Goal: Task Accomplishment & Management: Manage account settings

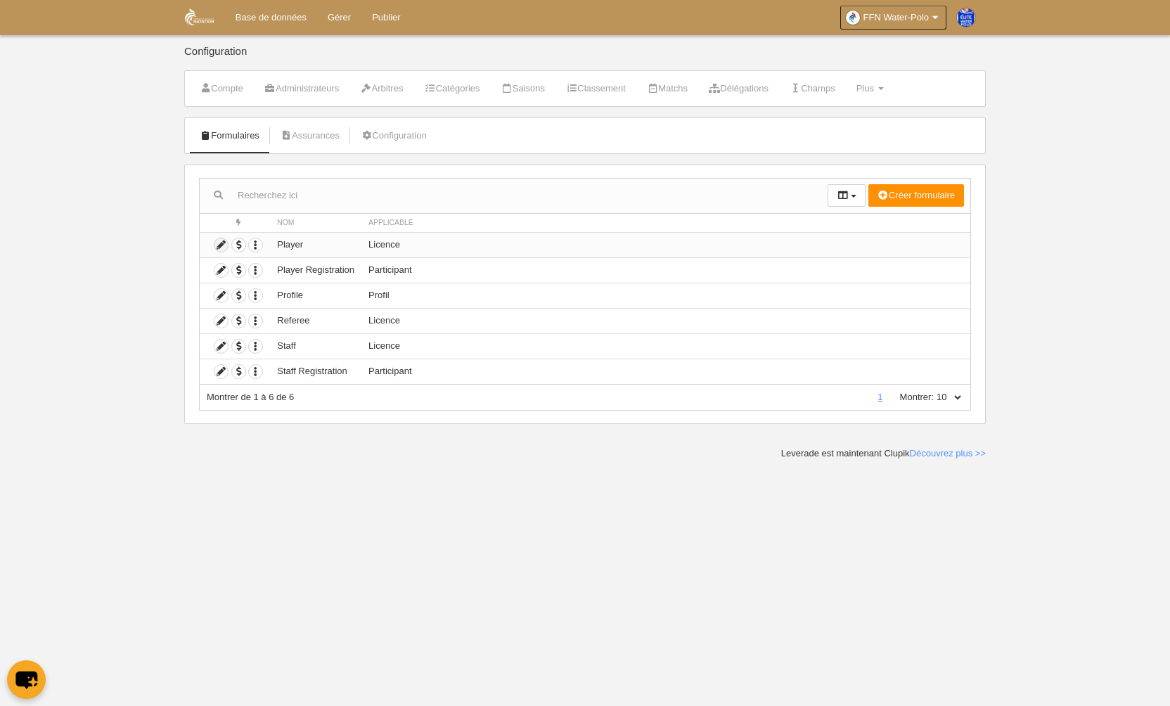
click at [226, 241] on icon at bounding box center [220, 244] width 13 height 13
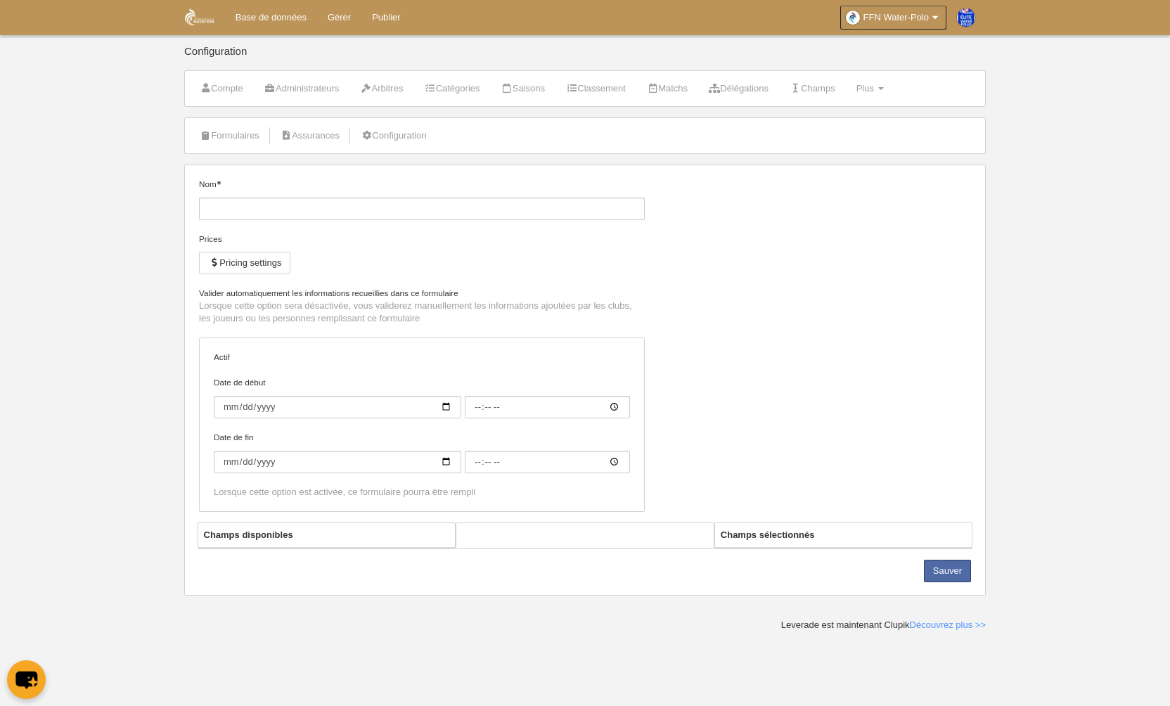
type input "Player"
checkbox input "true"
type input "[DATE]"
type input "00:00"
type input "[DATE]"
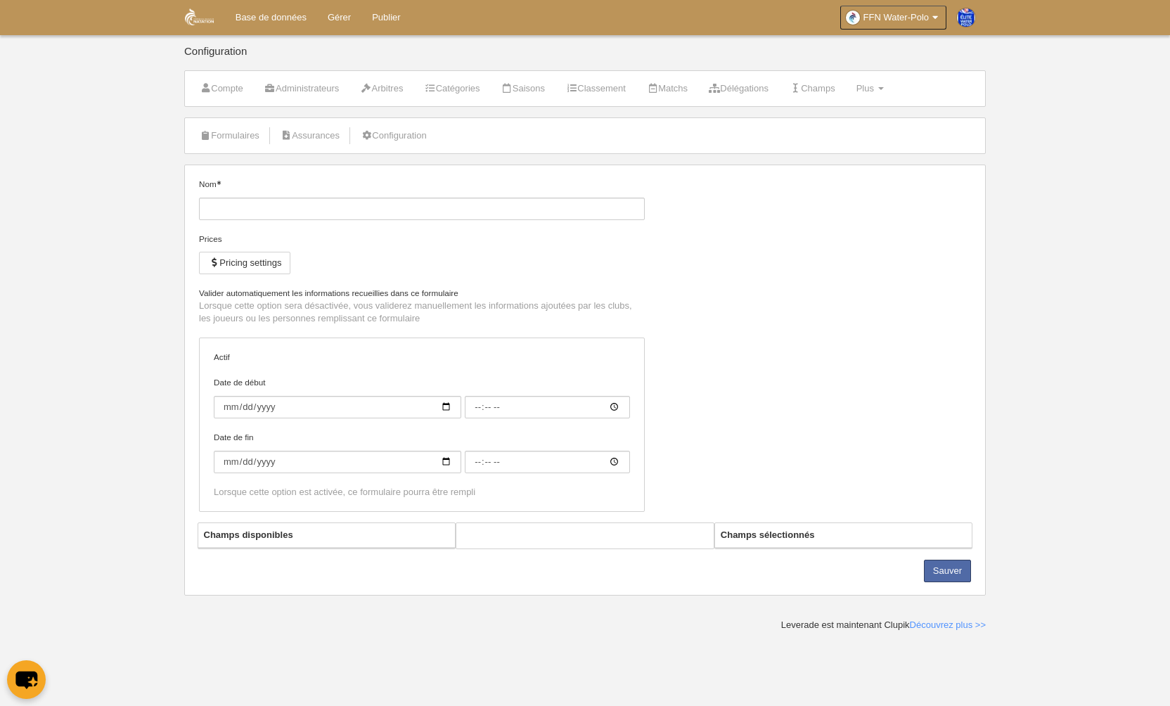
type input "00:00"
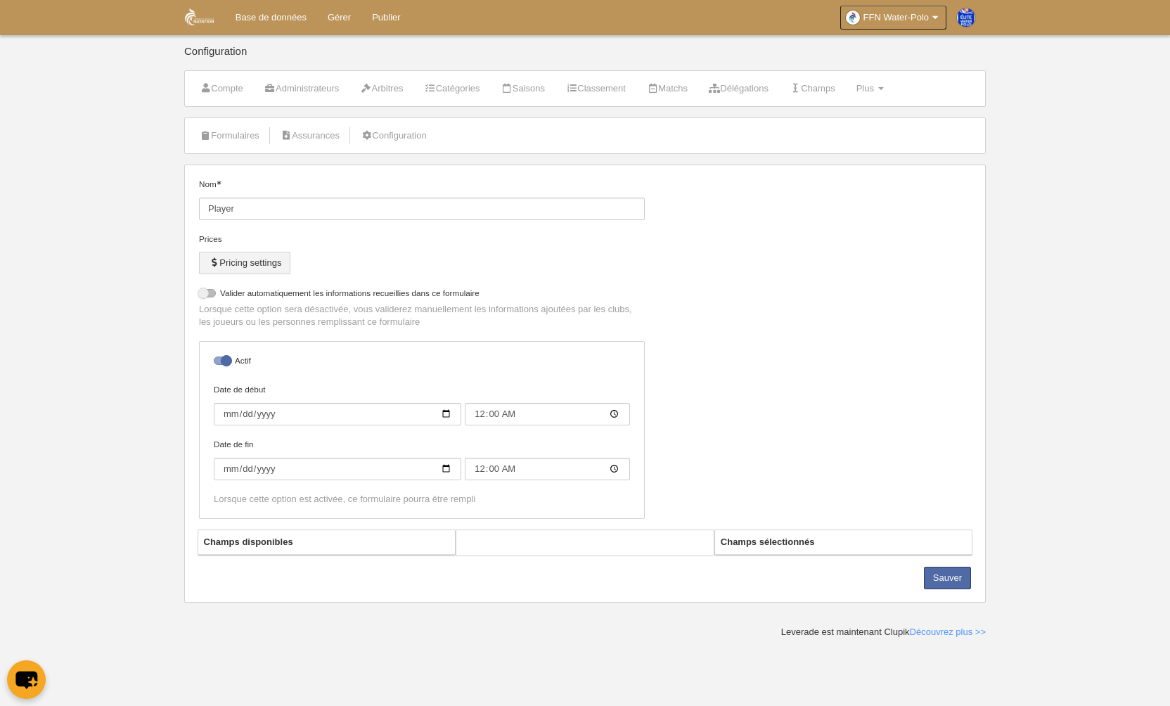
select select "selected"
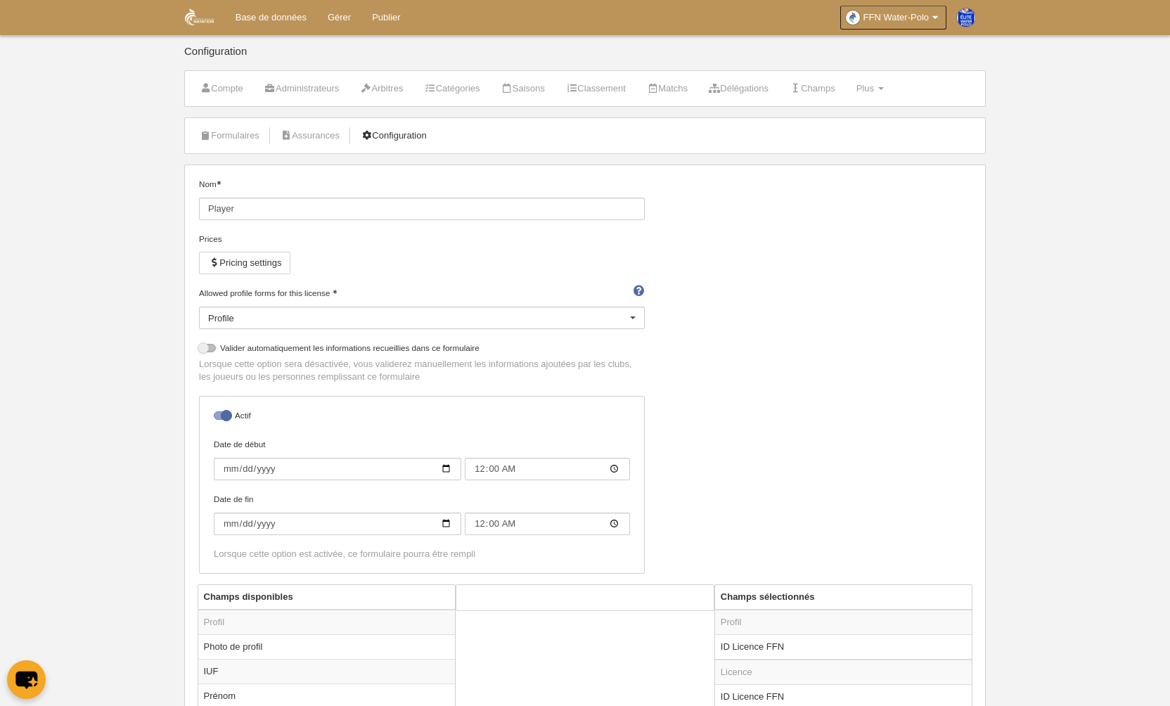
click at [407, 136] on link "Configuration" at bounding box center [394, 135] width 82 height 21
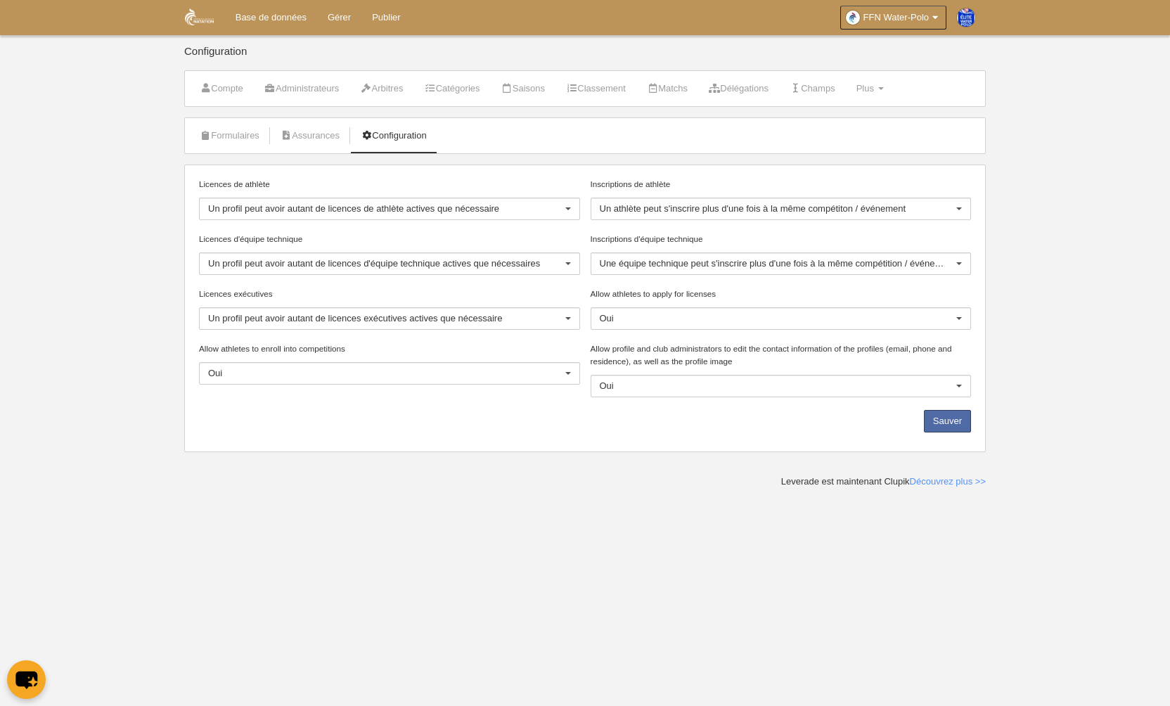
click at [565, 372] on div at bounding box center [568, 374] width 23 height 23
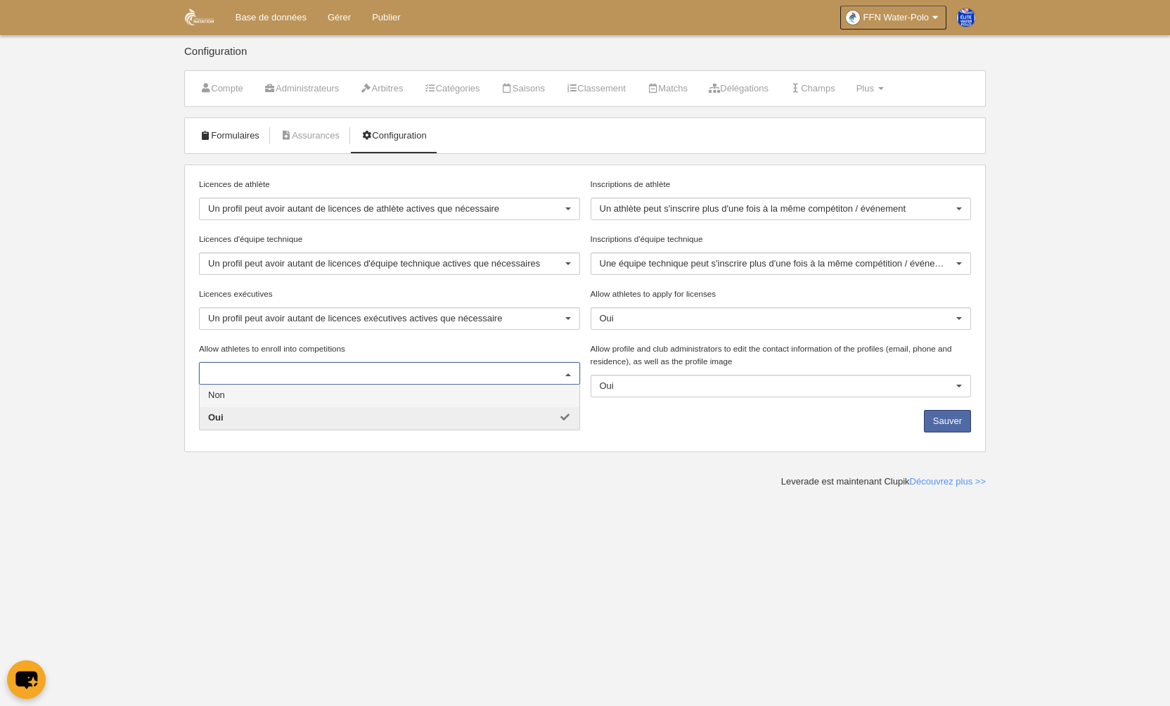
click at [229, 131] on link "Formulaires" at bounding box center [229, 135] width 75 height 21
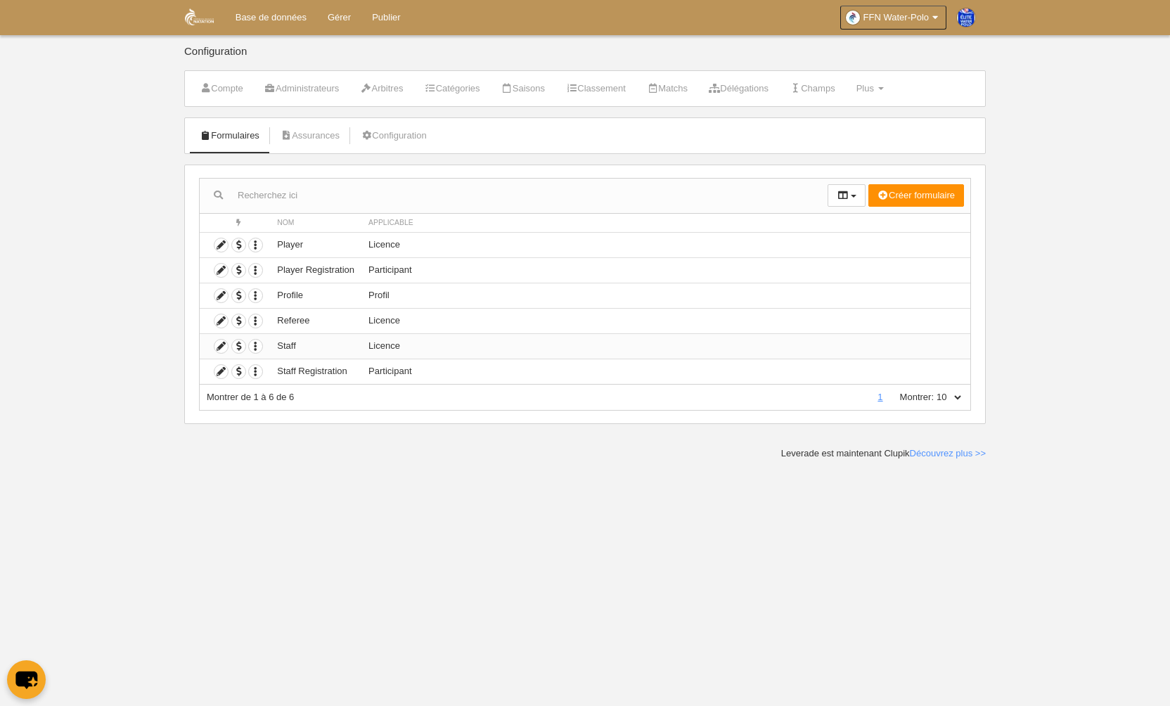
click at [338, 347] on td "Staff" at bounding box center [315, 345] width 91 height 25
click at [223, 349] on icon at bounding box center [220, 346] width 13 height 13
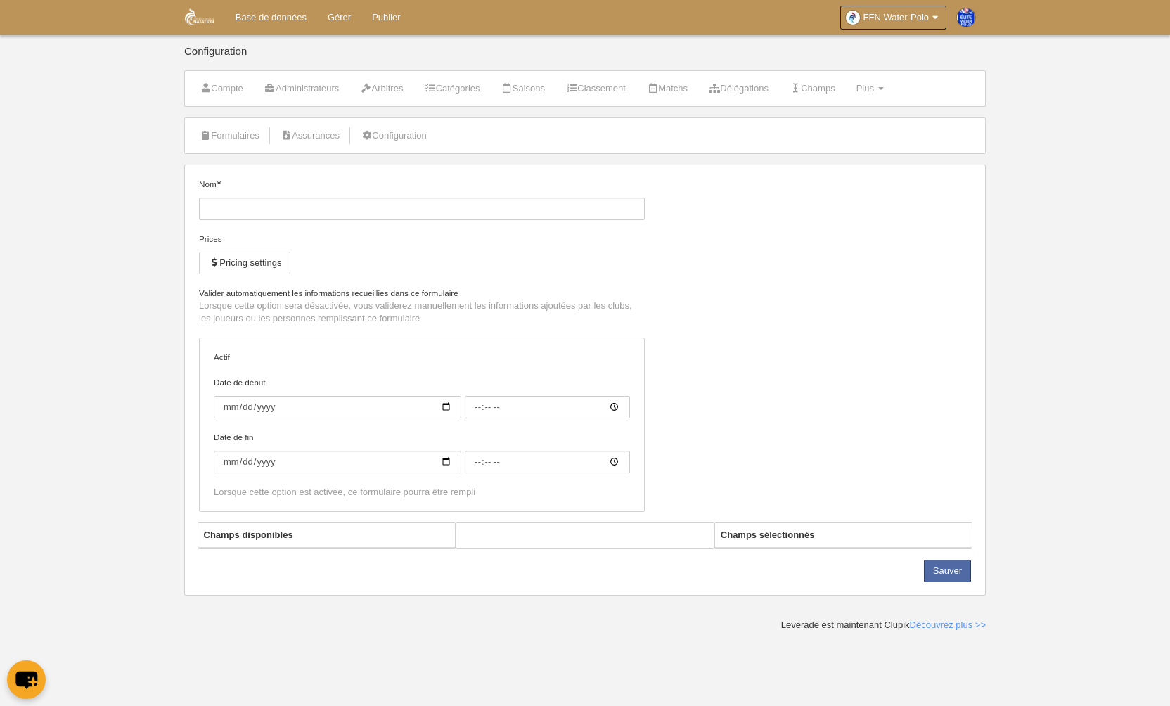
type input "Staff"
checkbox input "true"
type input "[DATE]"
type input "00:00"
type input "[DATE]"
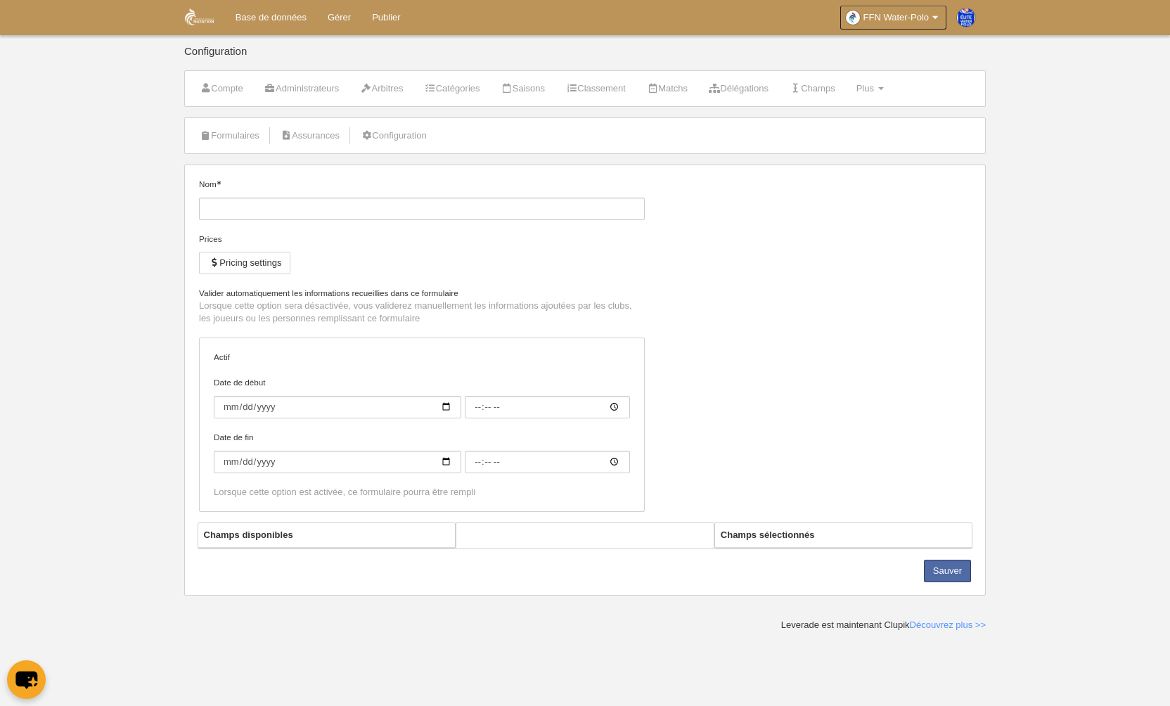
type input "00:00"
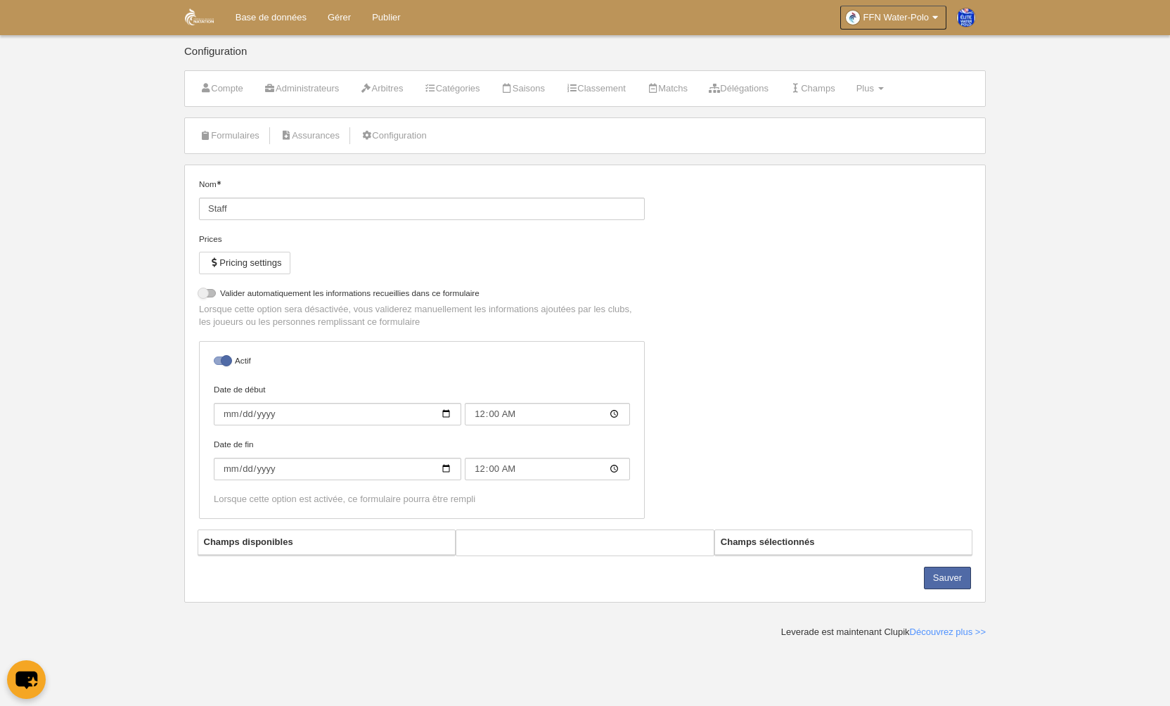
select select "selected"
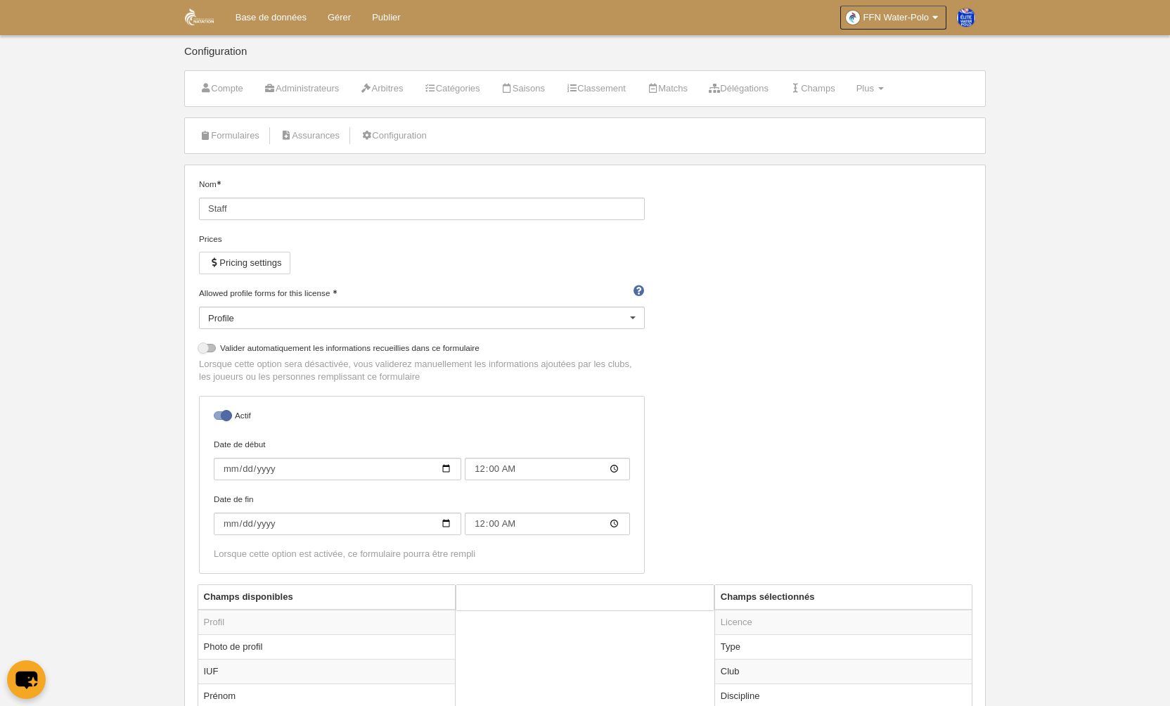
scroll to position [3, 0]
click at [427, 134] on link "Configuration" at bounding box center [394, 132] width 82 height 21
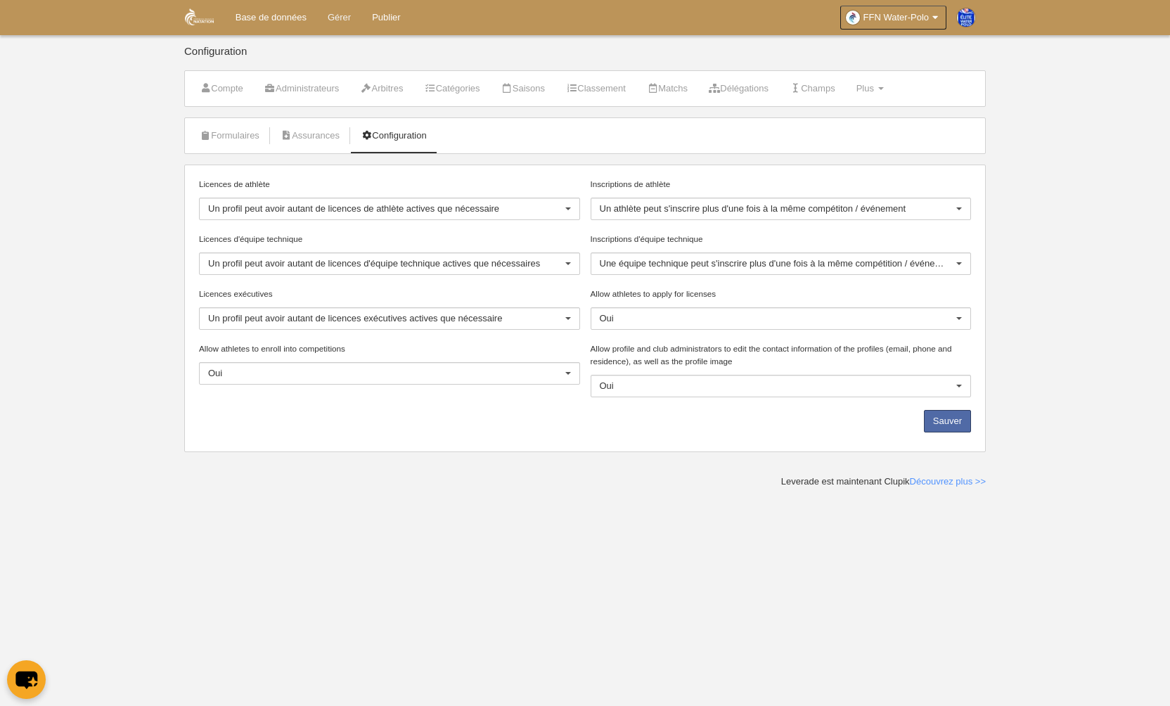
click at [334, 13] on link "Gérer" at bounding box center [339, 17] width 44 height 35
